Goal: Task Accomplishment & Management: Manage account settings

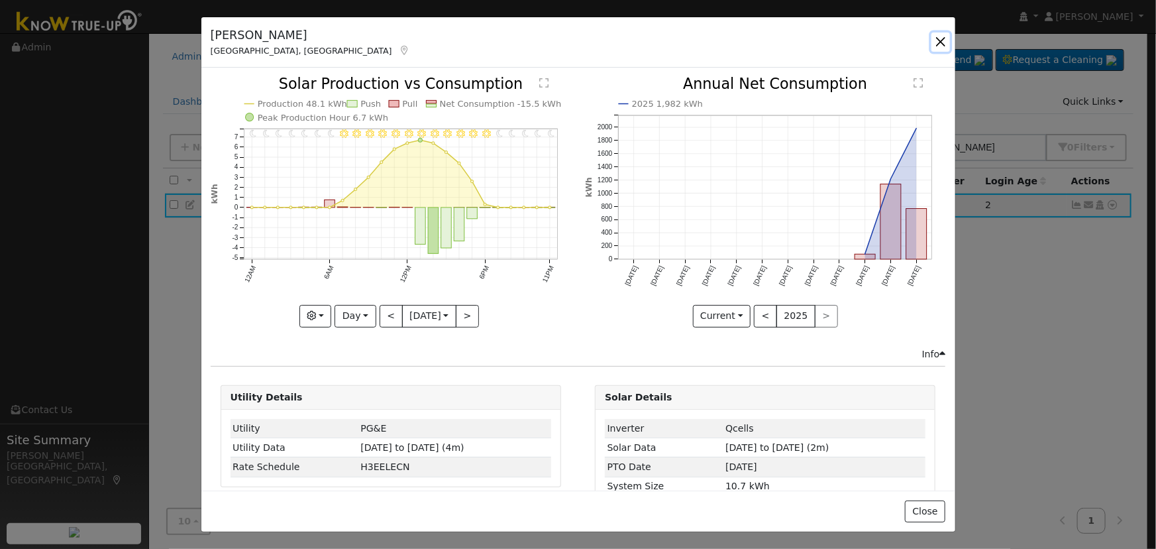
click at [946, 40] on button "button" at bounding box center [941, 41] width 19 height 19
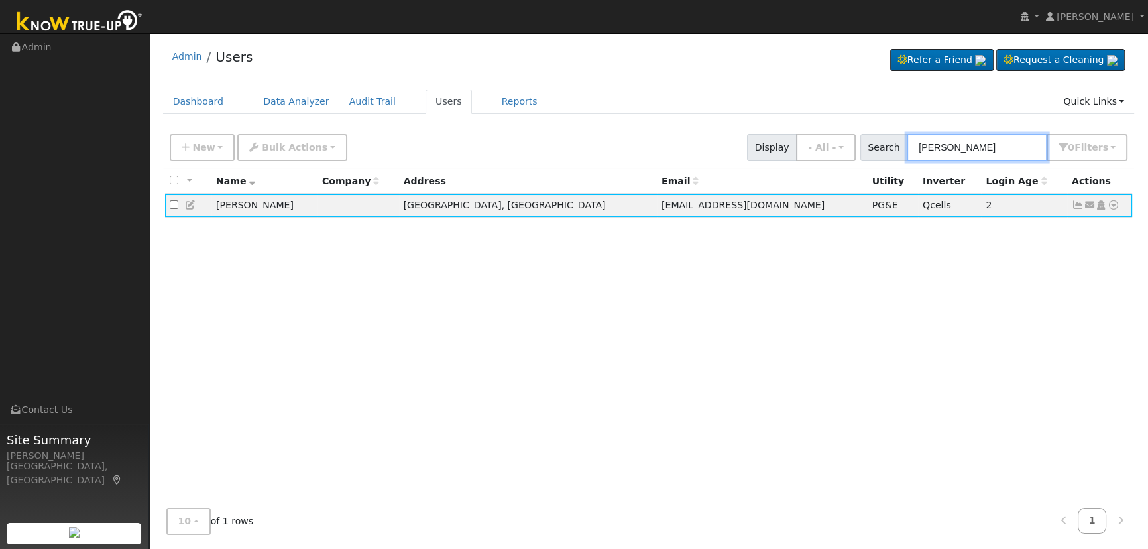
drag, startPoint x: 936, startPoint y: 139, endPoint x: 742, endPoint y: 135, distance: 194.9
click at [742, 133] on div "New Add User Quick Add Quick Connect Quick Convert Lead Bulk Actions Send Email…" at bounding box center [648, 145] width 963 height 32
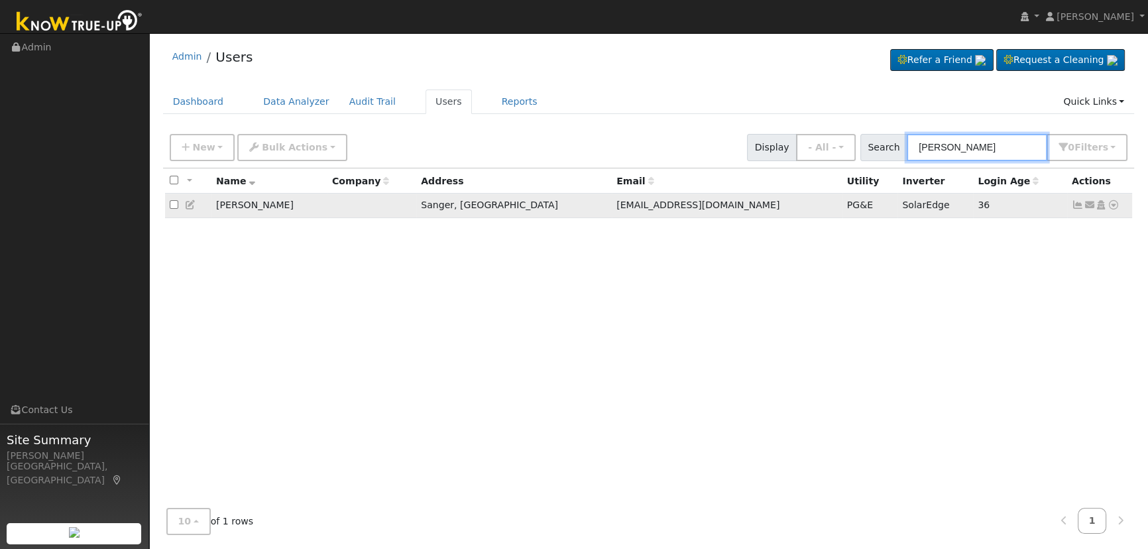
type input "[PERSON_NAME]"
click at [1079, 205] on icon at bounding box center [1078, 204] width 12 height 9
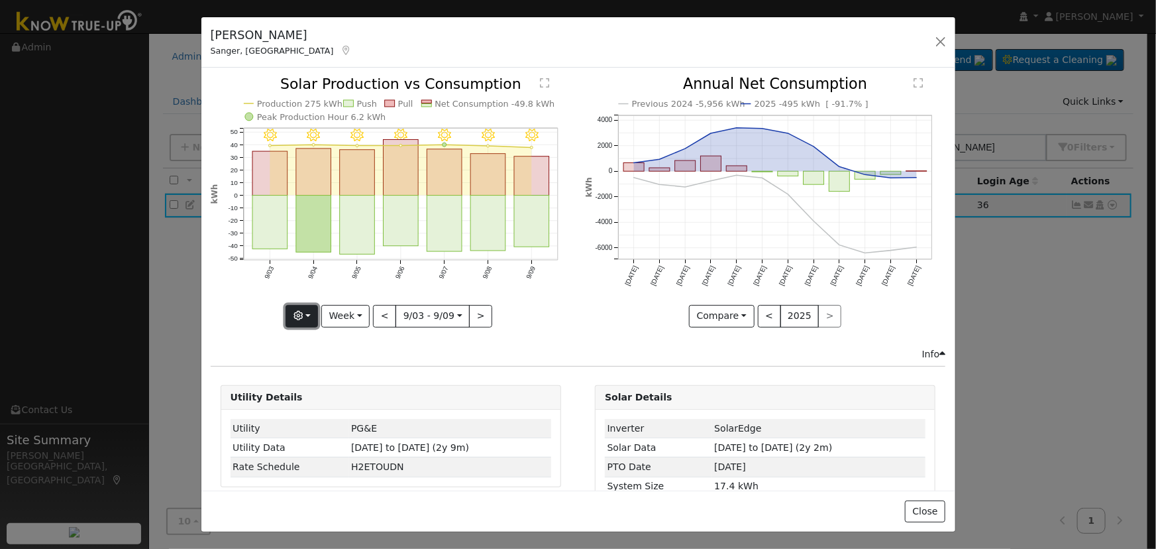
click at [303, 311] on icon "button" at bounding box center [298, 315] width 9 height 9
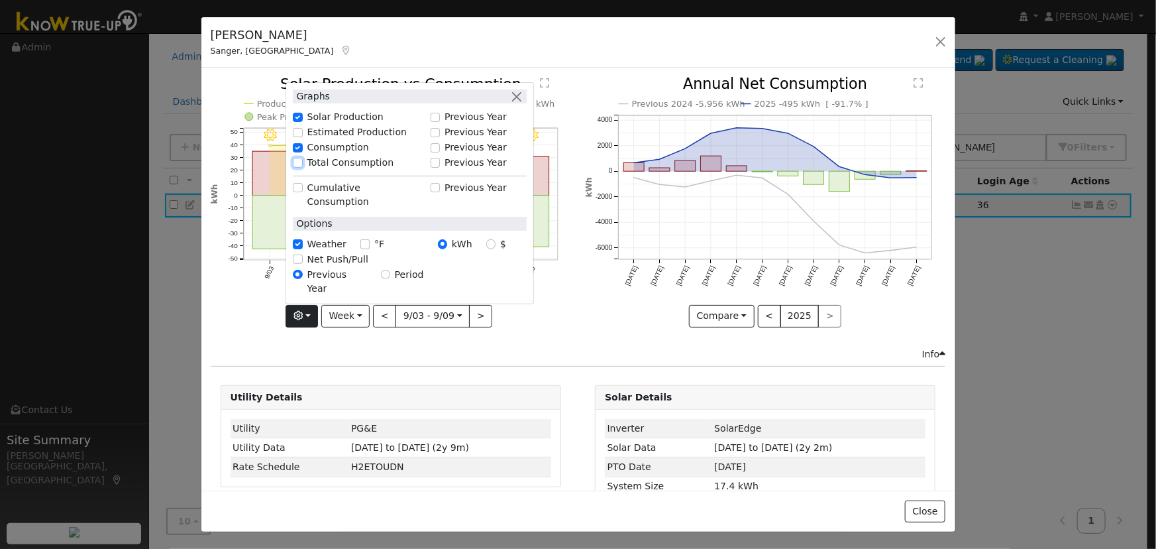
click at [298, 167] on input "Total Consumption" at bounding box center [297, 162] width 9 height 9
checkbox input "true"
click at [514, 103] on button "button" at bounding box center [517, 96] width 14 height 14
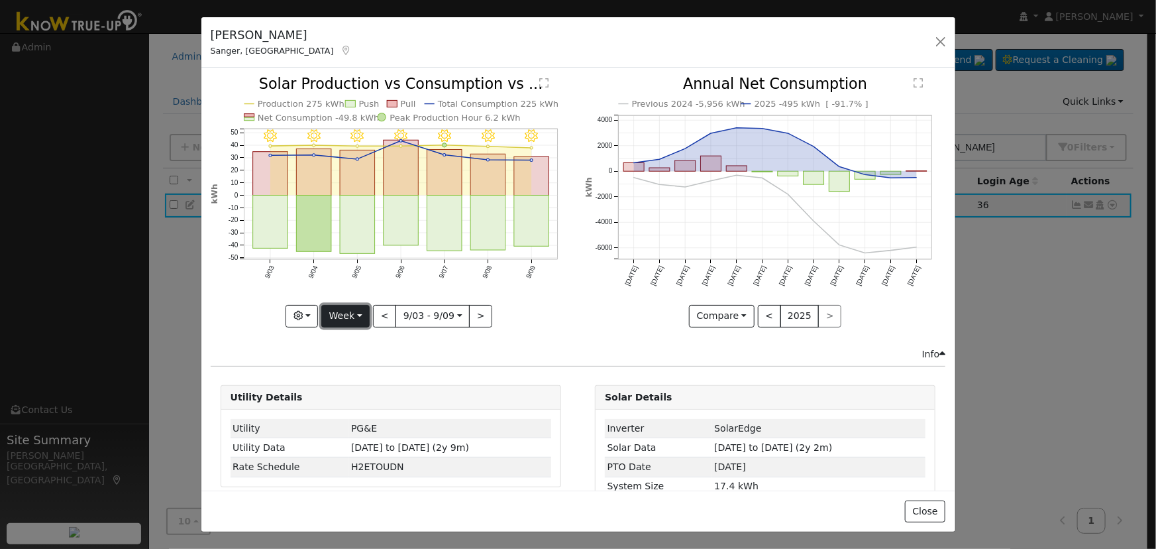
drag, startPoint x: 346, startPoint y: 311, endPoint x: 382, endPoint y: 311, distance: 36.5
click at [346, 312] on button "Week" at bounding box center [345, 316] width 48 height 23
click at [360, 392] on link "Year" at bounding box center [368, 398] width 92 height 19
type input "[DATE]"
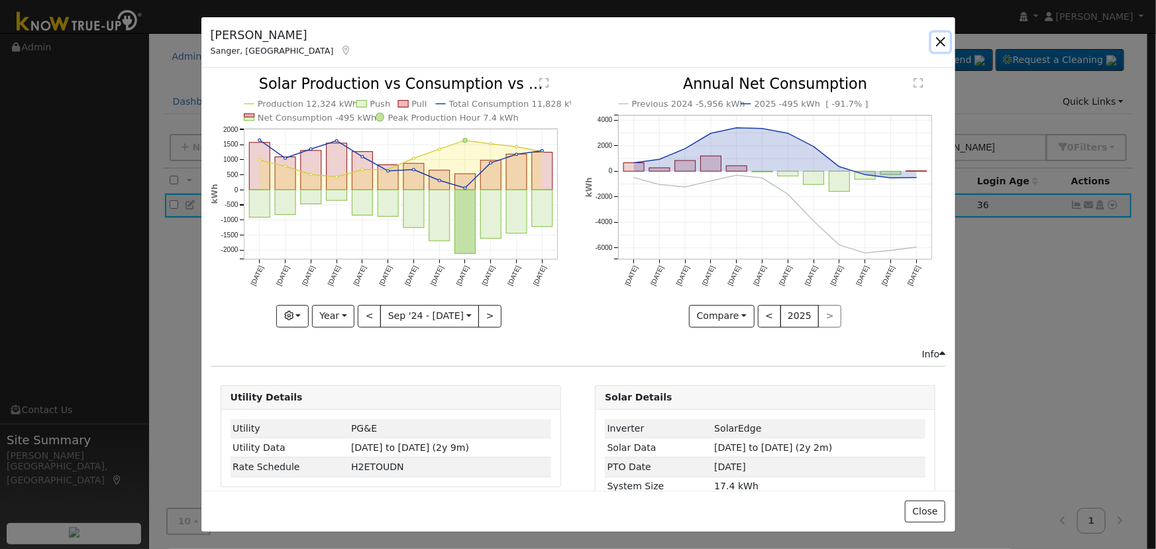
click at [946, 44] on button "button" at bounding box center [941, 41] width 19 height 19
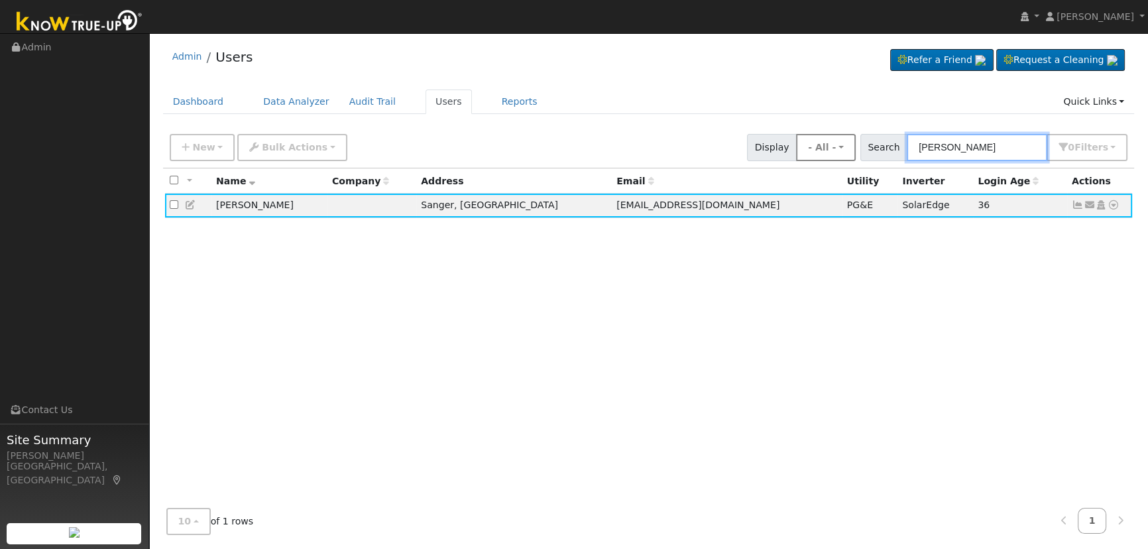
drag, startPoint x: 921, startPoint y: 156, endPoint x: 842, endPoint y: 141, distance: 80.9
click at [811, 148] on div "New Add User Quick Add Quick Connect Quick Convert Lead Bulk Actions Send Email…" at bounding box center [648, 145] width 963 height 32
paste input "[PERSON_NAME]"
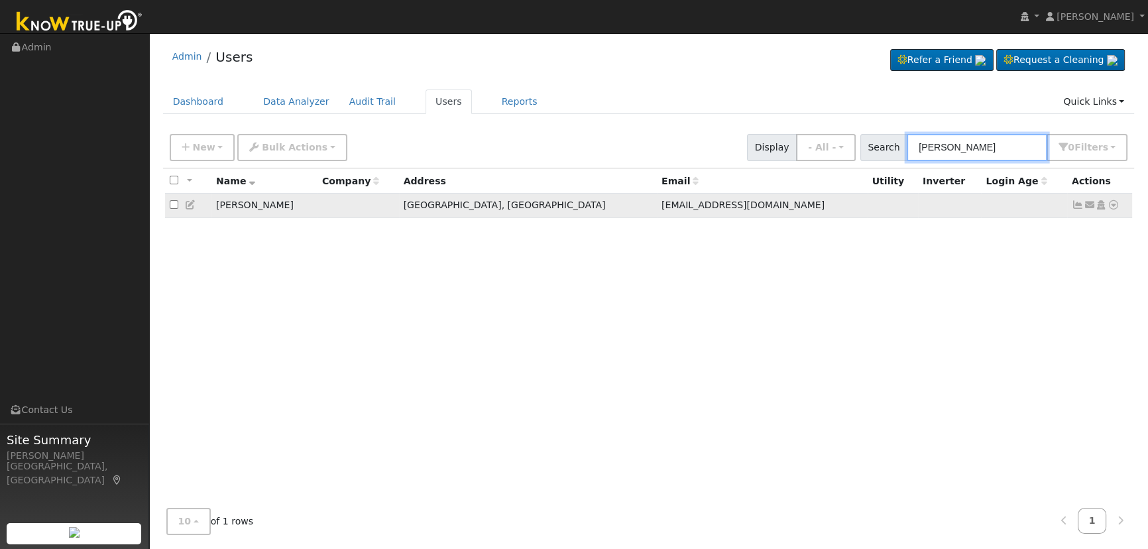
type input "[PERSON_NAME]"
click at [1078, 201] on link at bounding box center [1078, 204] width 12 height 11
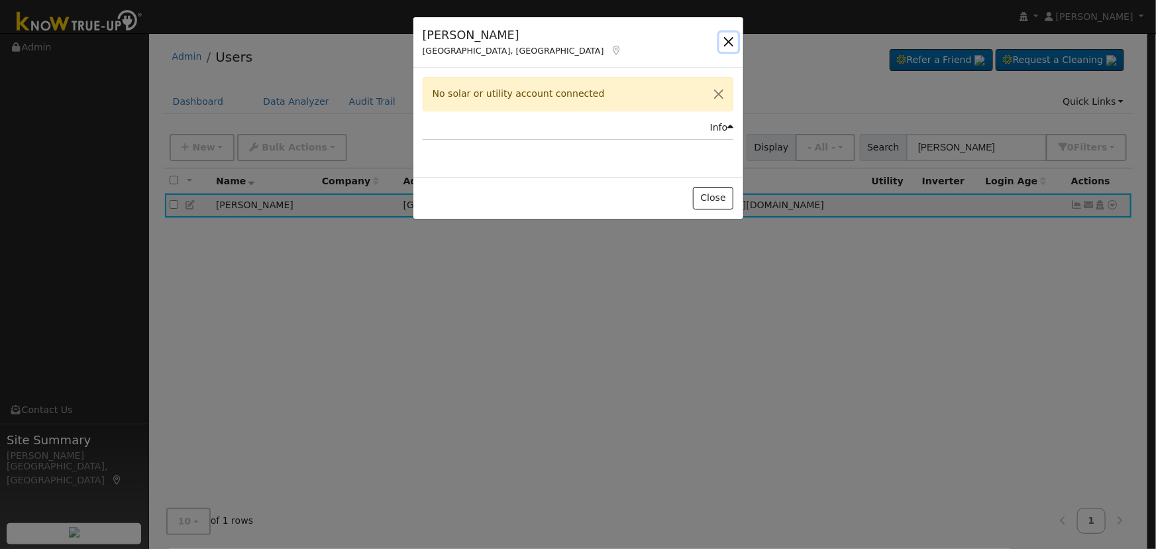
click at [725, 32] on button "button" at bounding box center [729, 41] width 19 height 19
